Goal: Task Accomplishment & Management: Use online tool/utility

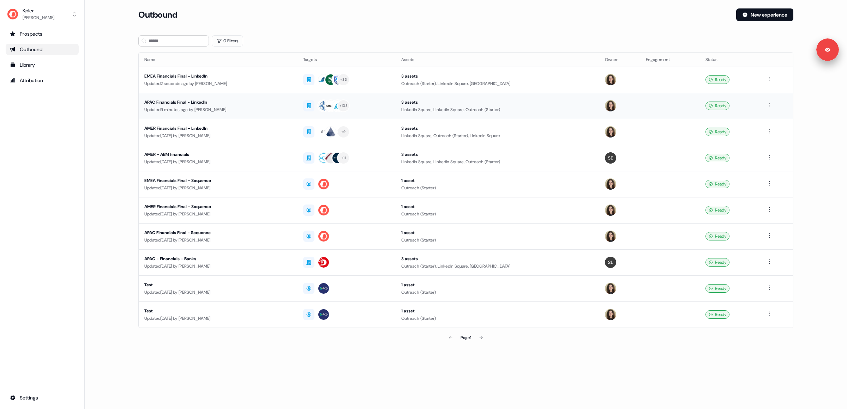
click at [152, 103] on div "APAC Financials Final - LinkedIn" at bounding box center [217, 102] width 147 height 7
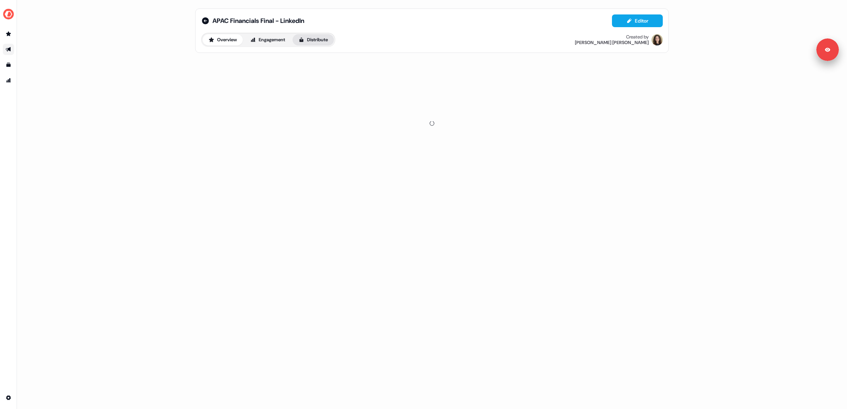
click at [319, 41] on button "Distribute" at bounding box center [312, 39] width 41 height 11
click at [265, 64] on span "LinkedIn Ads" at bounding box center [267, 63] width 23 height 7
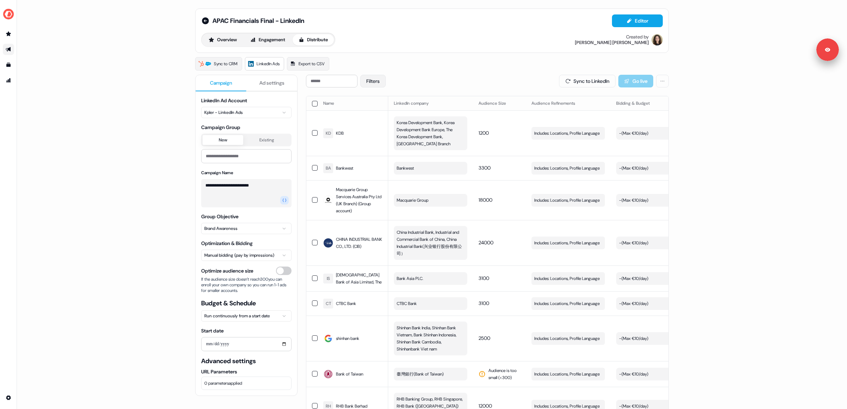
click at [377, 84] on button "Filters" at bounding box center [372, 81] width 25 height 13
click at [382, 98] on span "Action needed" at bounding box center [391, 98] width 31 height 7
click at [375, 98] on button "Action needed" at bounding box center [372, 98] width 6 height 6
click at [449, 132] on button "Apply" at bounding box center [446, 131] width 25 height 13
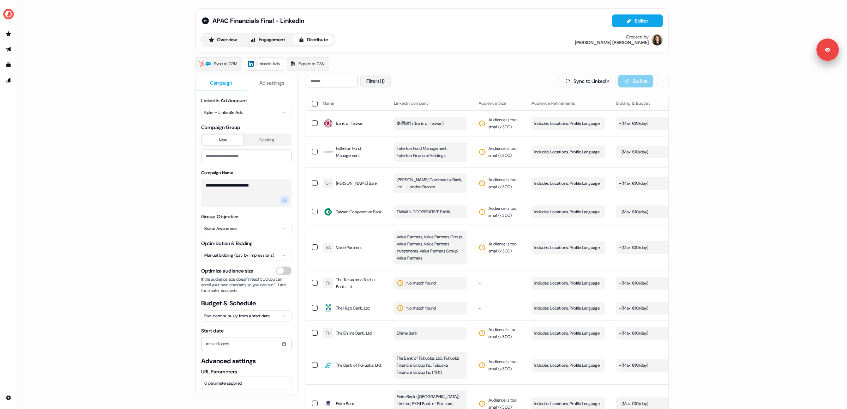
click at [382, 82] on button "Filters (1)" at bounding box center [375, 81] width 30 height 13
click at [371, 118] on button "No issues" at bounding box center [372, 118] width 6 height 6
click at [456, 132] on button "Apply" at bounding box center [446, 131] width 25 height 13
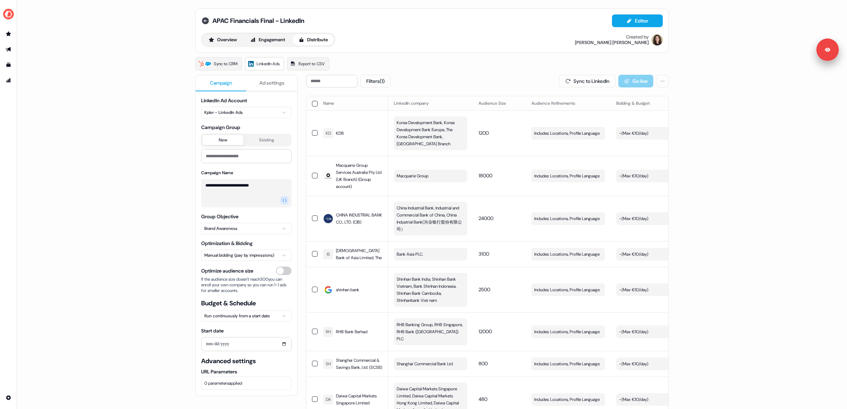
click at [207, 21] on icon at bounding box center [205, 20] width 7 height 7
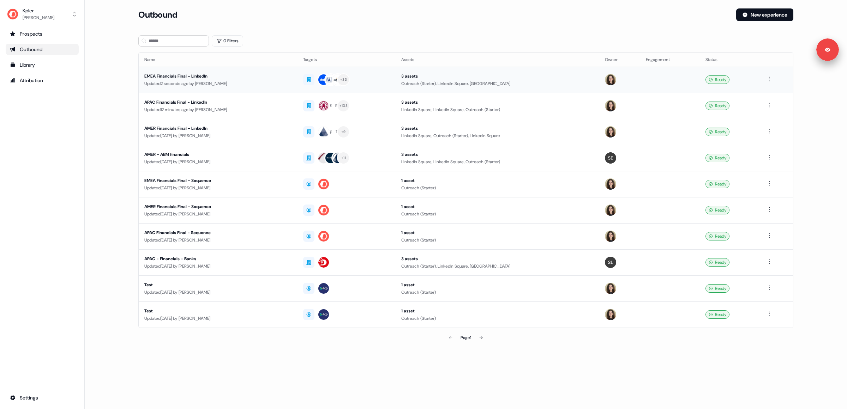
click at [185, 78] on div "EMEA Financials Final - LinkedIn" at bounding box center [217, 76] width 147 height 7
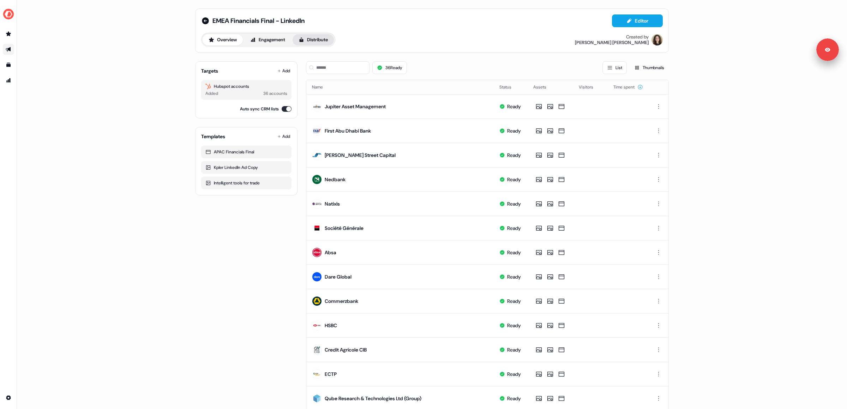
click at [314, 41] on button "Distribute" at bounding box center [312, 39] width 41 height 11
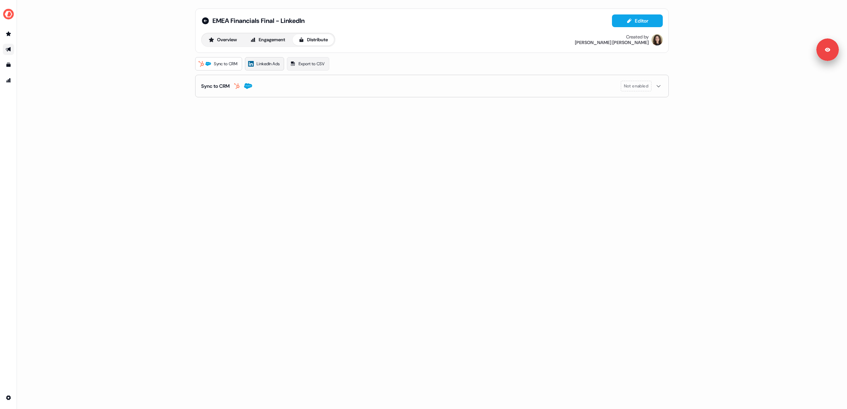
click at [269, 59] on link "LinkedIn Ads" at bounding box center [264, 63] width 39 height 13
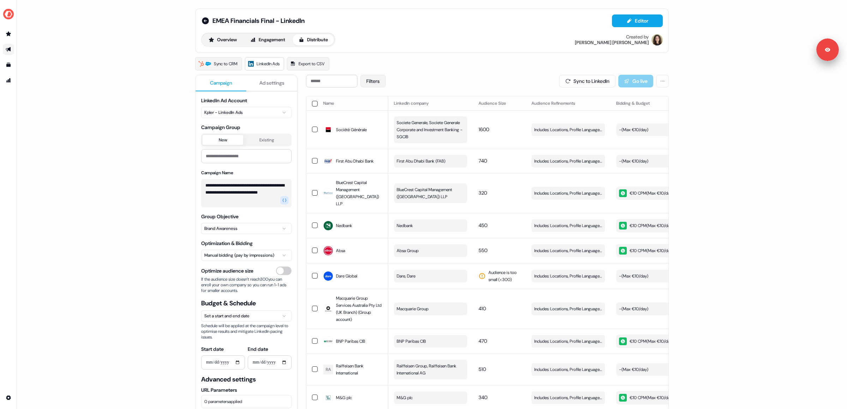
click at [377, 79] on button "Filters" at bounding box center [372, 81] width 25 height 13
click at [389, 99] on span "Action needed" at bounding box center [391, 98] width 31 height 7
click at [375, 99] on button "Action needed" at bounding box center [372, 98] width 6 height 6
click at [450, 133] on button "Apply" at bounding box center [446, 131] width 25 height 13
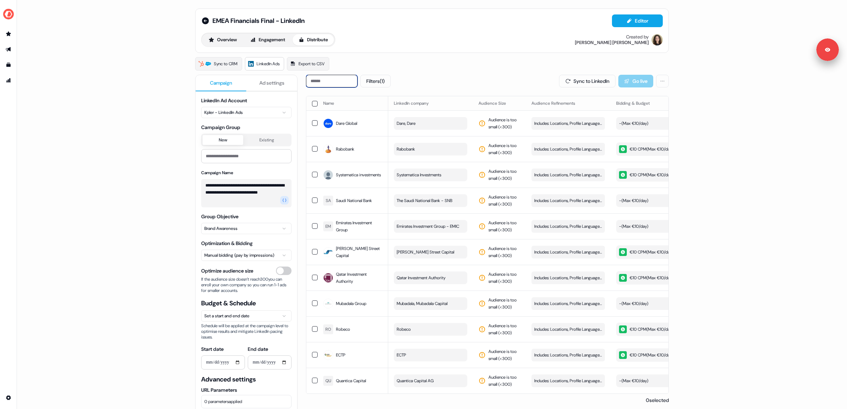
click at [327, 83] on input at bounding box center [331, 81] width 51 height 13
click at [469, 149] on td "Rabobank" at bounding box center [430, 149] width 85 height 26
click at [450, 146] on button "Rabobank" at bounding box center [430, 149] width 73 height 13
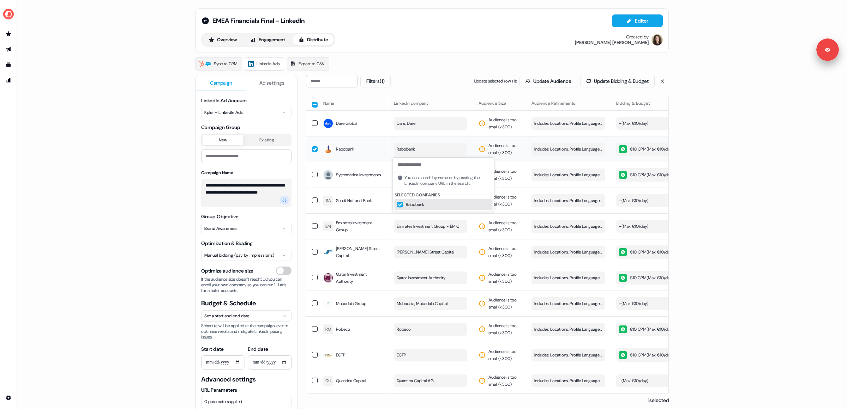
click at [314, 150] on button "button" at bounding box center [315, 149] width 6 height 6
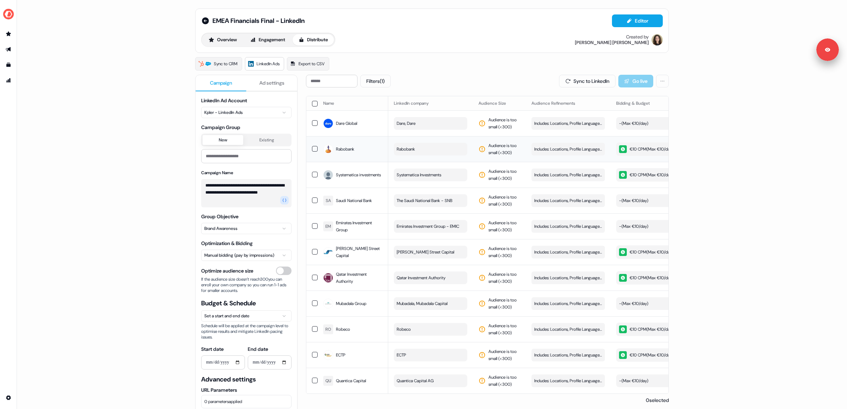
click at [416, 147] on button "Rabobank" at bounding box center [430, 149] width 73 height 13
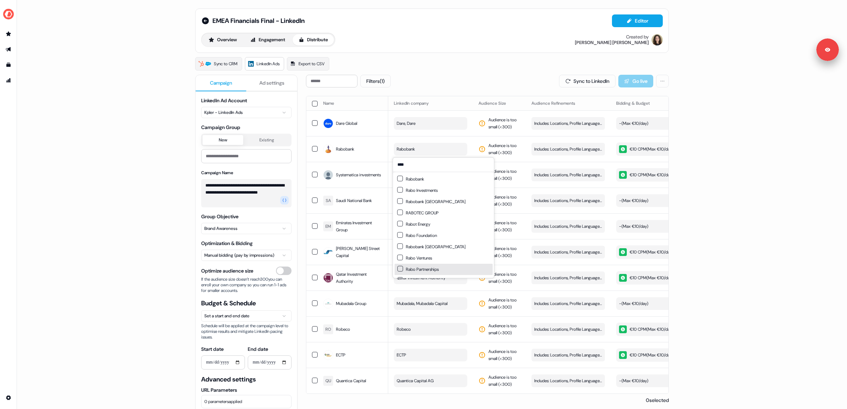
type input "****"
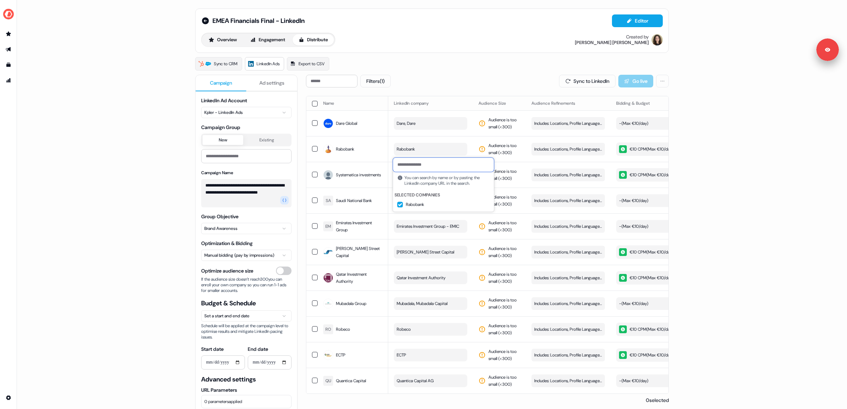
paste input "**********"
type input "**********"
click at [434, 177] on button "Rabobank" at bounding box center [443, 177] width 101 height 11
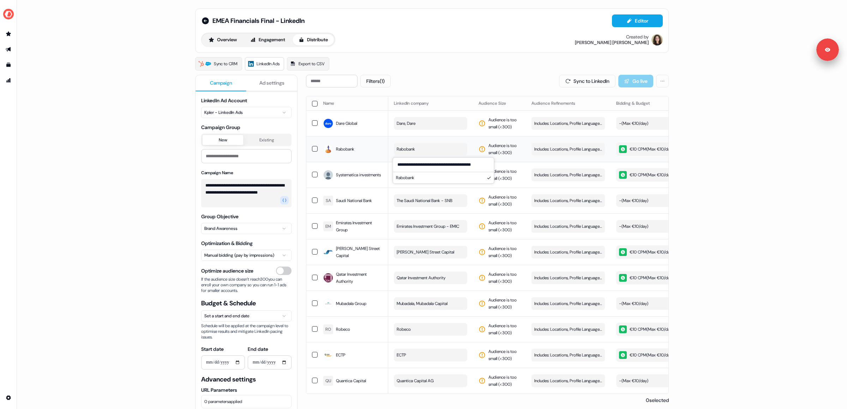
click at [474, 139] on td "Audience is too small (< 300 )" at bounding box center [499, 149] width 53 height 26
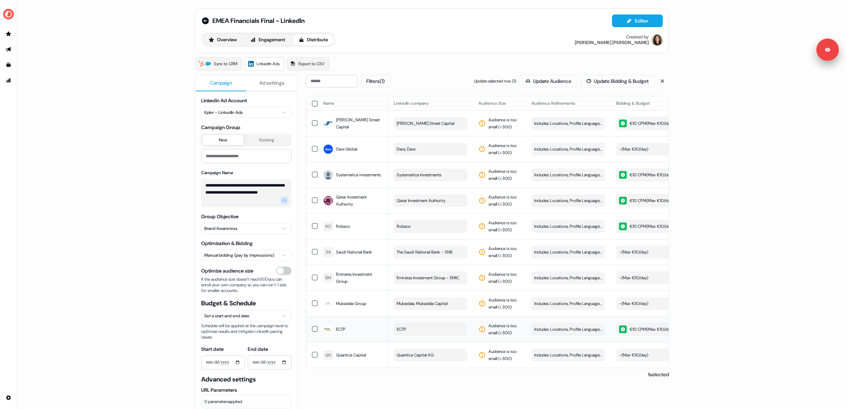
click at [415, 336] on button "ECTP" at bounding box center [430, 329] width 73 height 13
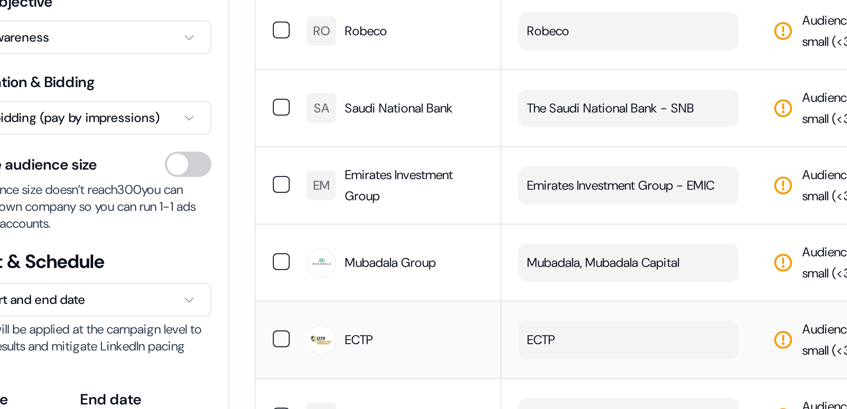
click at [417, 336] on button "ECTP" at bounding box center [430, 329] width 73 height 13
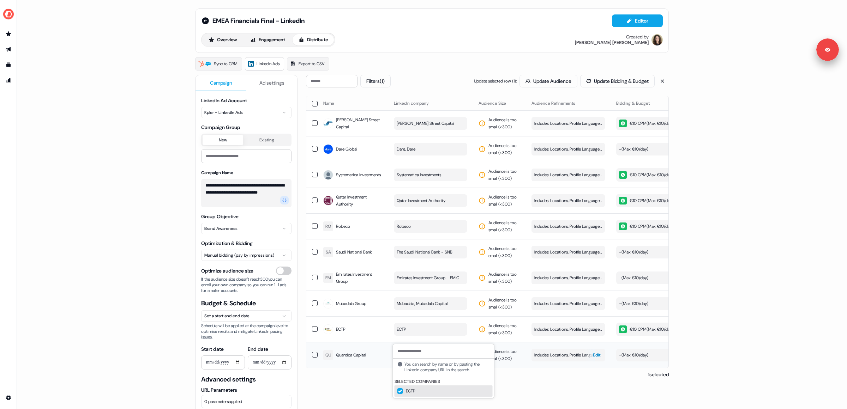
type input "**********"
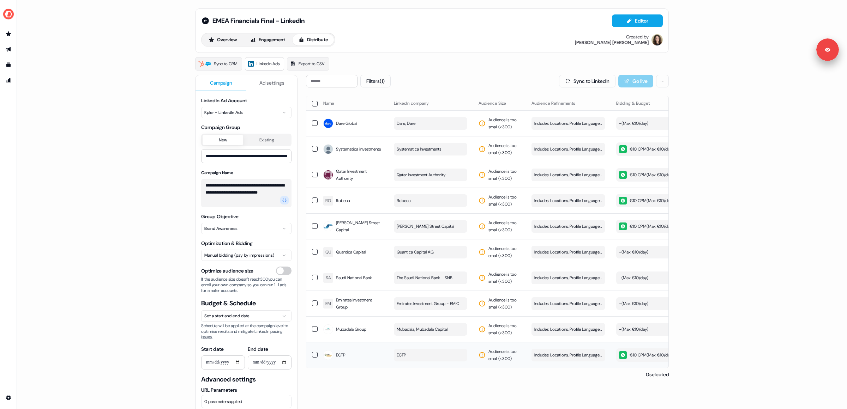
click at [421, 353] on td "ECTP" at bounding box center [430, 355] width 85 height 26
click at [415, 361] on button "ECTP" at bounding box center [430, 355] width 73 height 13
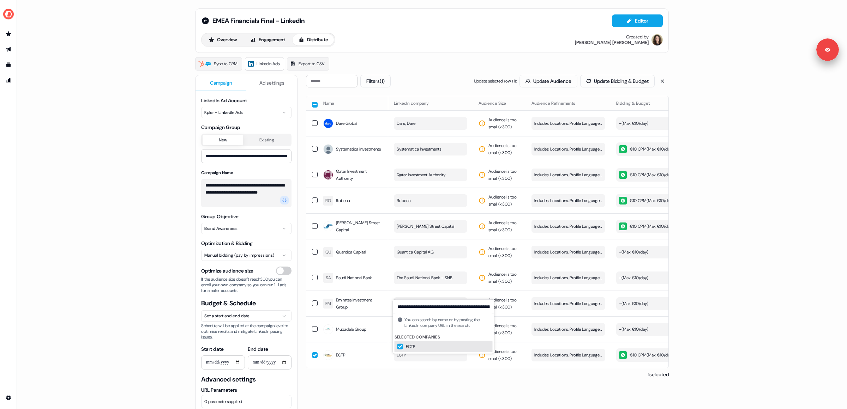
scroll to position [0, 157]
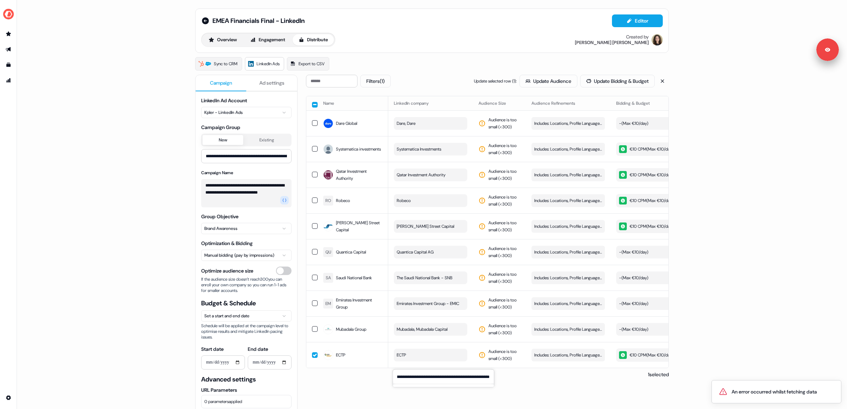
type input "**********"
click at [435, 278] on span "The Saudi National Bank - SNB" at bounding box center [424, 277] width 56 height 7
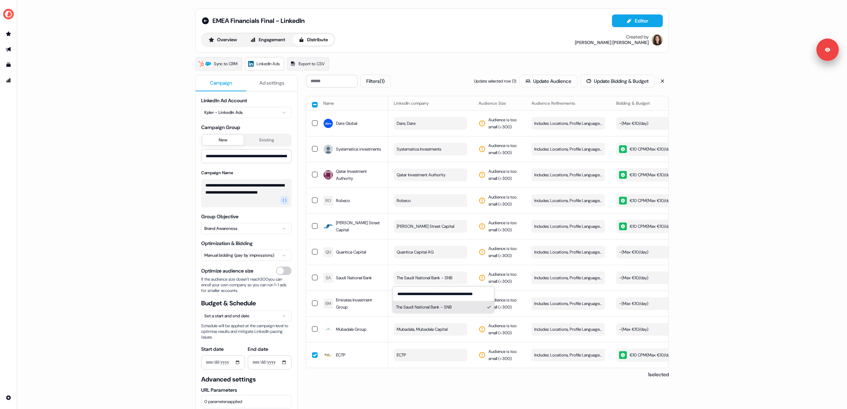
type input "**********"
click at [433, 308] on button "The Saudi National Bank - SNB" at bounding box center [443, 307] width 101 height 11
click at [470, 269] on td "The Saudi National Bank - SNB" at bounding box center [430, 278] width 85 height 26
click at [471, 247] on td "Quantica Capital AG" at bounding box center [430, 252] width 85 height 26
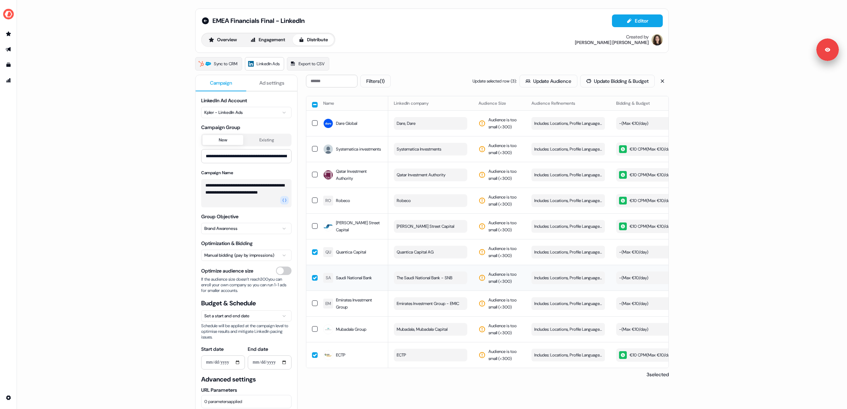
click at [315, 280] on button "button" at bounding box center [315, 278] width 6 height 6
click at [313, 253] on button "button" at bounding box center [315, 252] width 6 height 6
click at [383, 80] on button "Filters (1)" at bounding box center [375, 81] width 30 height 13
click at [371, 119] on button "No issues" at bounding box center [372, 118] width 6 height 6
click at [452, 134] on button "Apply" at bounding box center [446, 131] width 25 height 13
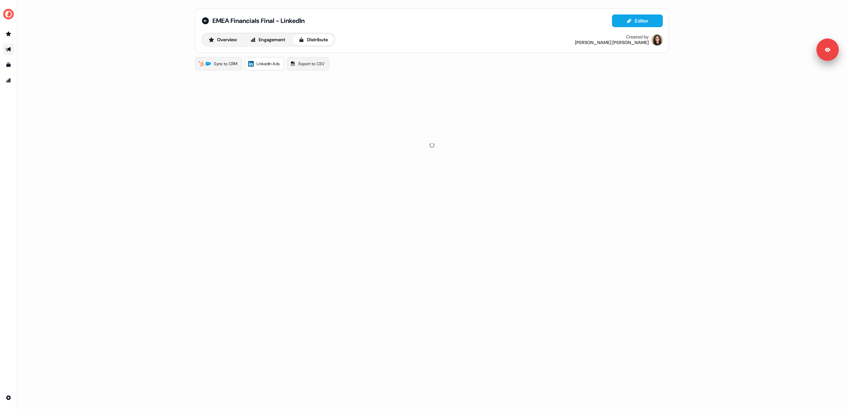
click at [10, 46] on link "Go to outbound experience" at bounding box center [8, 49] width 11 height 11
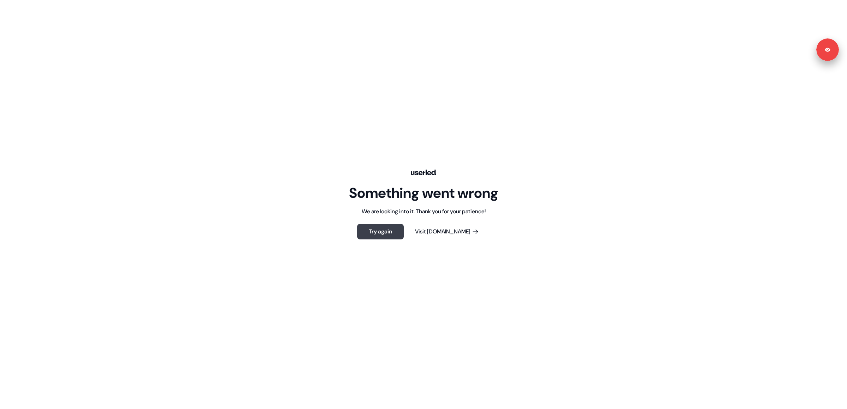
click at [402, 233] on button "Try again" at bounding box center [380, 232] width 47 height 16
click at [399, 235] on button "Try again" at bounding box center [380, 232] width 47 height 16
click at [447, 235] on button "Visit [DOMAIN_NAME]" at bounding box center [447, 232] width 86 height 16
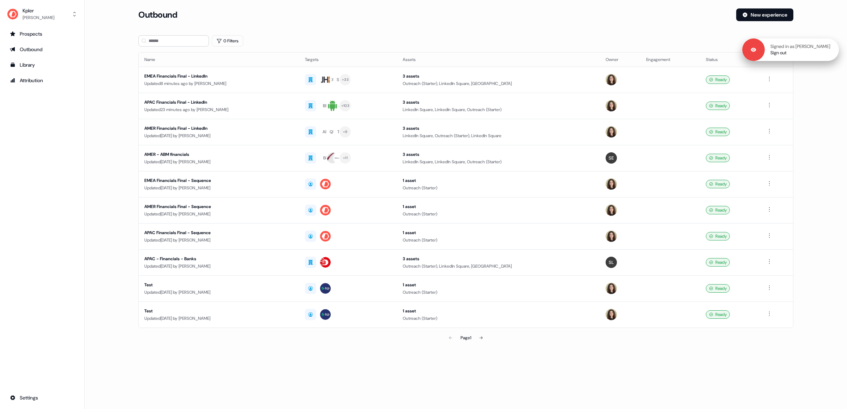
click at [824, 51] on div "Signed in as Cheryl Chew Sign out" at bounding box center [801, 49] width 74 height 13
click at [795, 55] on div "Signed in as Cheryl Chew Sign out" at bounding box center [801, 49] width 74 height 13
click at [786, 55] on link "Sign out" at bounding box center [778, 53] width 16 height 6
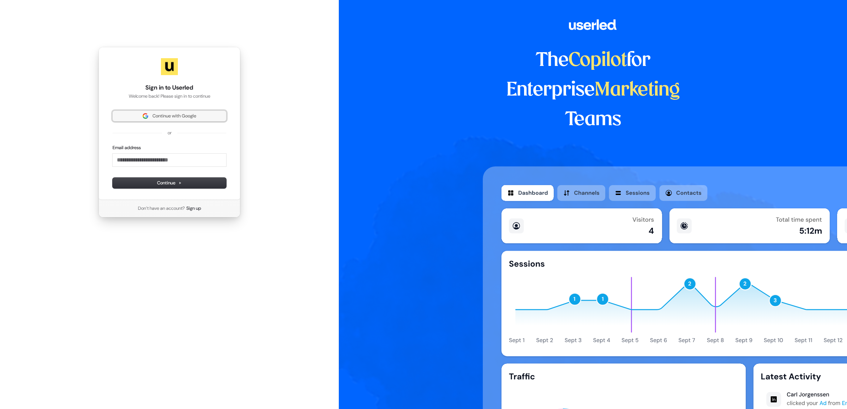
click at [158, 116] on span "Continue with Google" at bounding box center [174, 116] width 44 height 6
